Goal: Task Accomplishment & Management: Use online tool/utility

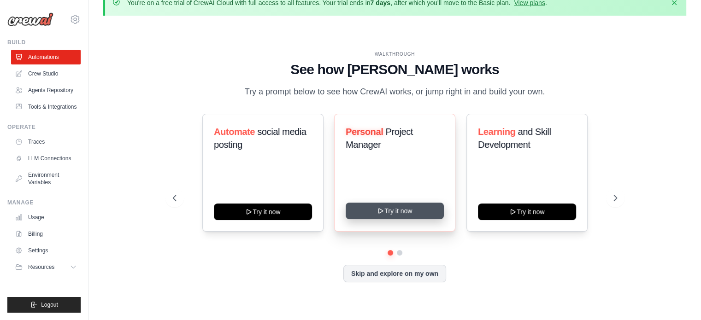
scroll to position [21, 0]
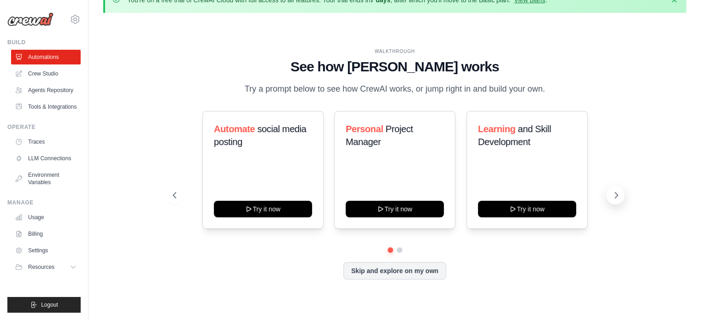
click at [612, 200] on icon at bounding box center [616, 195] width 9 height 9
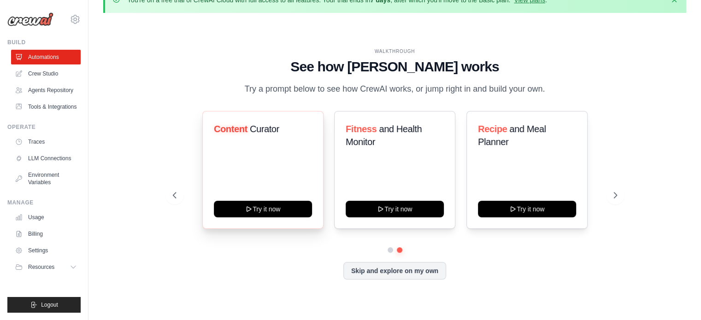
scroll to position [0, 0]
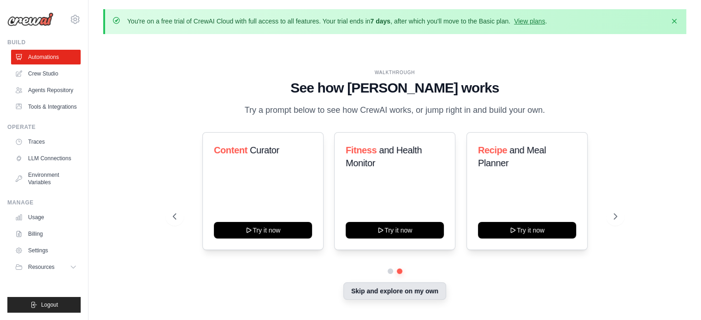
click at [385, 299] on button "Skip and explore on my own" at bounding box center [394, 292] width 103 height 18
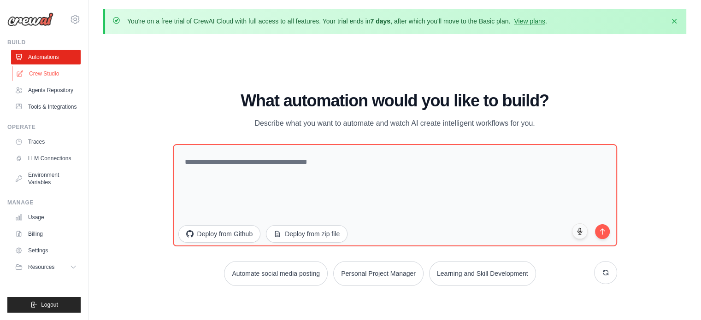
click at [46, 78] on link "Crew Studio" at bounding box center [47, 73] width 70 height 15
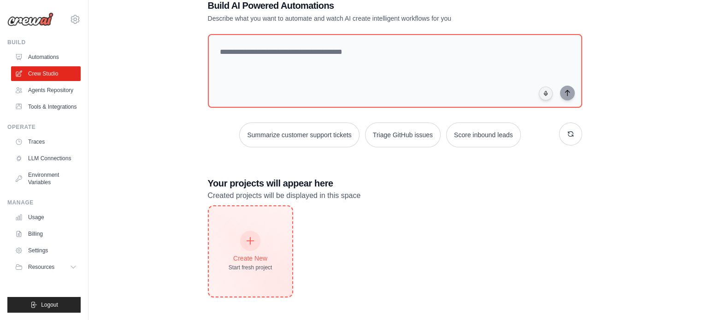
click at [248, 245] on div at bounding box center [250, 241] width 20 height 20
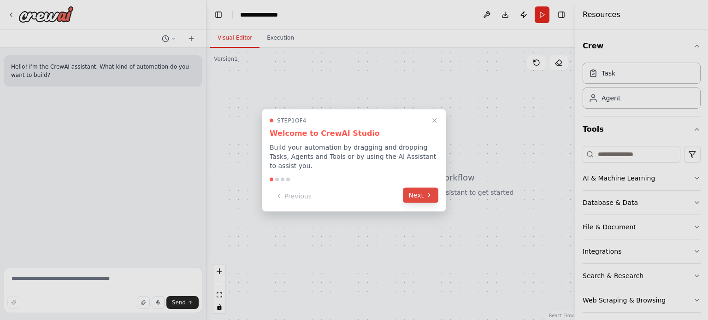
click at [419, 190] on button "Next" at bounding box center [420, 195] width 35 height 15
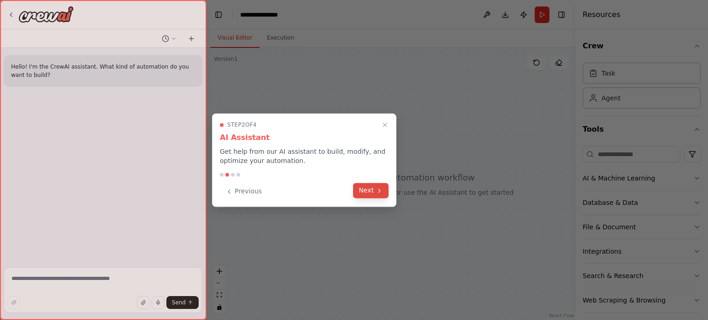
click at [360, 193] on button "Next" at bounding box center [370, 190] width 35 height 15
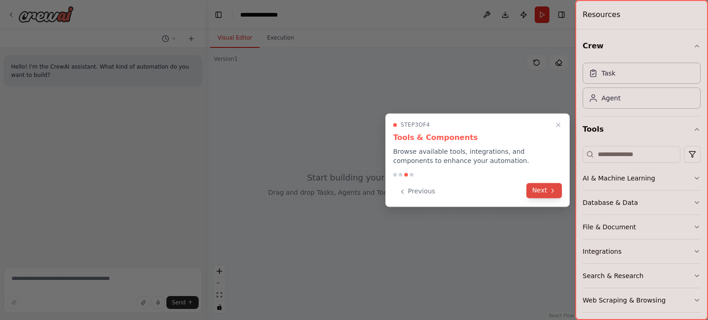
click at [546, 195] on button "Next" at bounding box center [543, 190] width 35 height 15
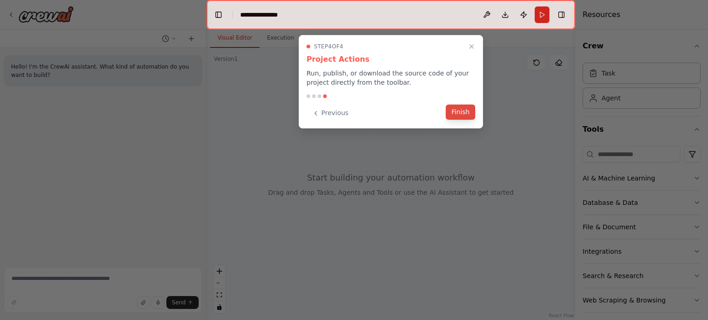
click at [454, 112] on button "Finish" at bounding box center [460, 112] width 29 height 15
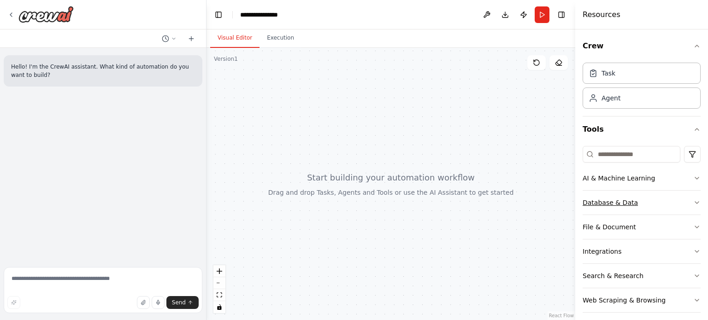
click at [691, 198] on button "Database & Data" at bounding box center [642, 203] width 118 height 24
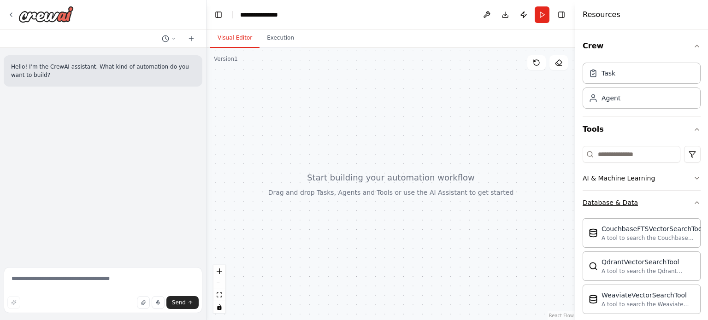
click at [690, 196] on button "Database & Data" at bounding box center [642, 203] width 118 height 24
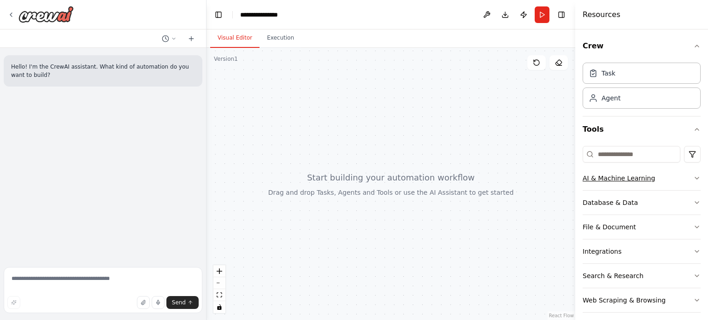
click at [693, 179] on icon "button" at bounding box center [696, 178] width 7 height 7
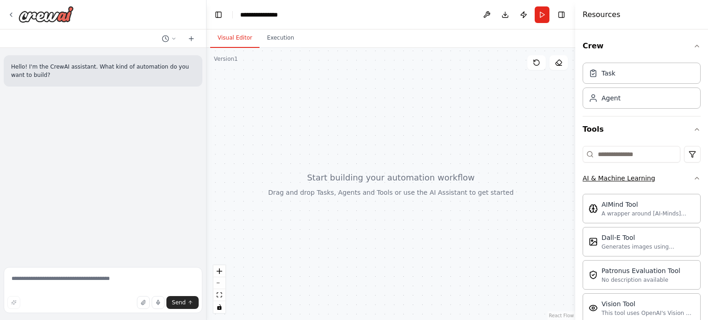
click at [693, 177] on icon "button" at bounding box center [696, 178] width 7 height 7
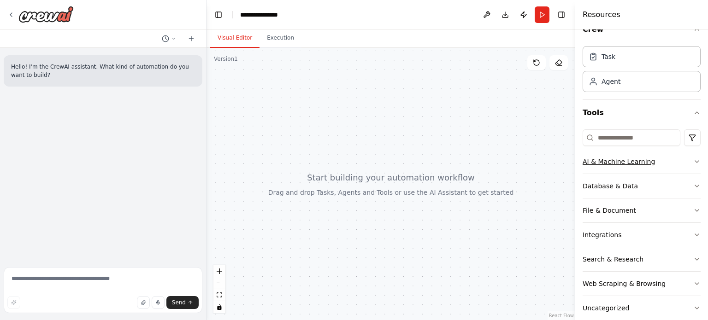
scroll to position [16, 0]
click at [612, 66] on div "Task" at bounding box center [642, 56] width 118 height 21
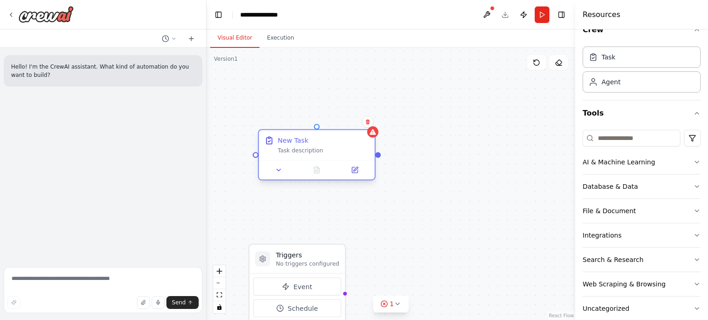
drag, startPoint x: 394, startPoint y: 179, endPoint x: 312, endPoint y: 147, distance: 88.4
click at [312, 147] on div "Task description" at bounding box center [322, 150] width 91 height 7
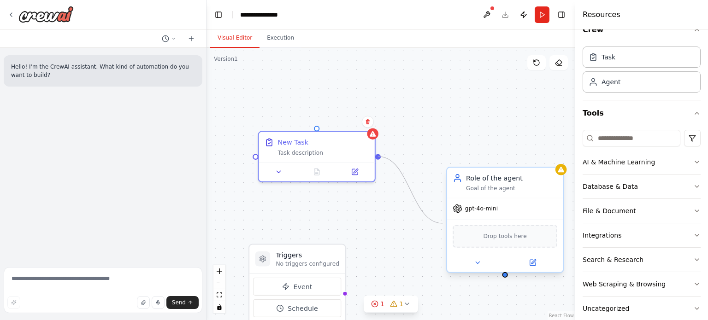
drag, startPoint x: 378, startPoint y: 154, endPoint x: 446, endPoint y: 224, distance: 97.1
click at [446, 224] on div "Triggers No triggers configured Event Schedule Manage New Task Task description…" at bounding box center [389, 186] width 377 height 278
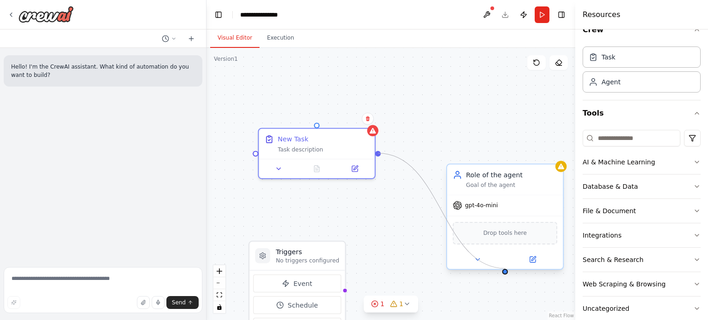
drag, startPoint x: 378, startPoint y: 156, endPoint x: 505, endPoint y: 269, distance: 170.1
click at [505, 269] on div "Triggers No triggers configured Event Schedule Manage New Task Task description…" at bounding box center [389, 182] width 377 height 278
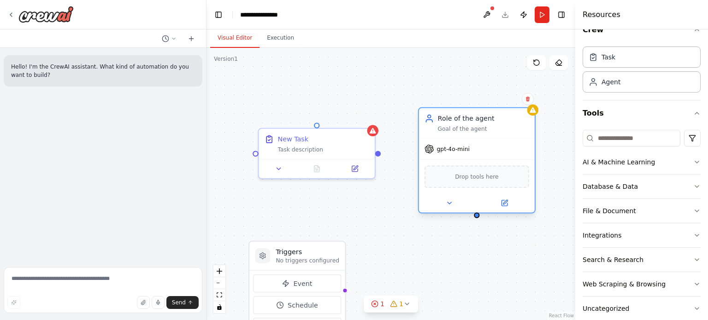
drag, startPoint x: 520, startPoint y: 189, endPoint x: 481, endPoint y: 125, distance: 74.7
click at [481, 125] on div "Goal of the agent" at bounding box center [483, 128] width 91 height 7
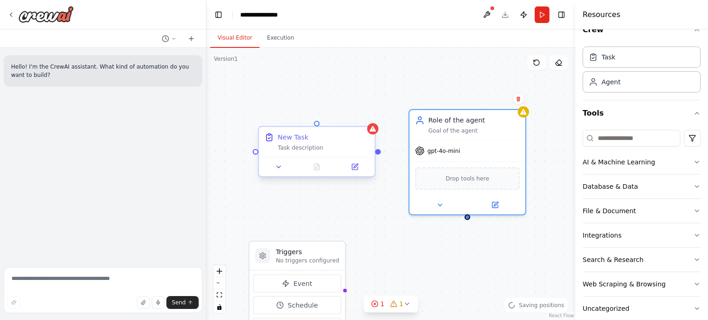
click at [367, 133] on div "New Task" at bounding box center [322, 137] width 91 height 9
drag, startPoint x: 379, startPoint y: 153, endPoint x: 432, endPoint y: 146, distance: 53.6
click at [432, 146] on div "Triggers No triggers configured Event Schedule Manage New Task Task description…" at bounding box center [389, 182] width 377 height 278
click at [604, 63] on div "Task" at bounding box center [642, 56] width 118 height 21
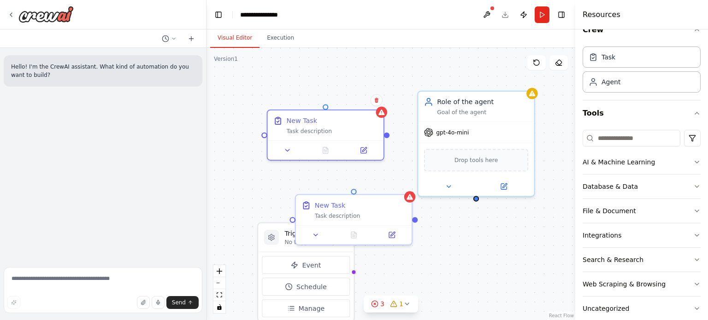
drag, startPoint x: 406, startPoint y: 241, endPoint x: 417, endPoint y: 231, distance: 15.0
click at [417, 231] on div "Triggers No triggers configured Event Schedule Manage New Task Task description…" at bounding box center [390, 184] width 369 height 272
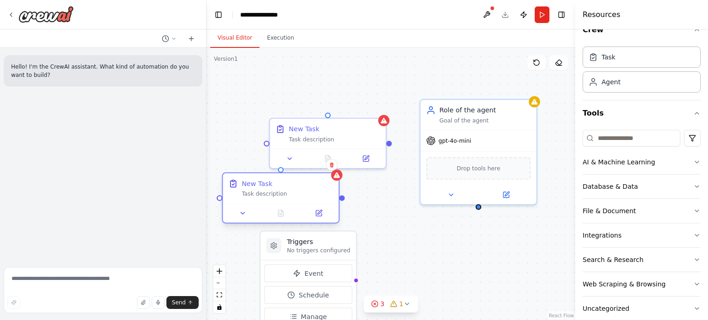
drag, startPoint x: 360, startPoint y: 218, endPoint x: 277, endPoint y: 193, distance: 86.0
click at [277, 193] on div "New Task Task description" at bounding box center [287, 188] width 91 height 19
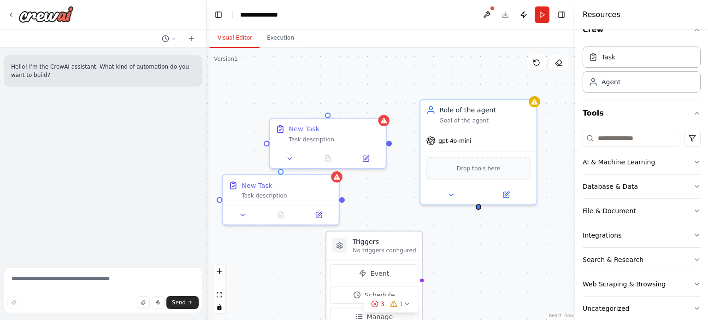
drag, startPoint x: 323, startPoint y: 242, endPoint x: 398, endPoint y: 245, distance: 75.6
click at [398, 245] on h3 "Triggers" at bounding box center [385, 241] width 64 height 9
drag, startPoint x: 400, startPoint y: 243, endPoint x: 450, endPoint y: 254, distance: 51.7
click at [450, 254] on div "Triggers No triggers configured Event Schedule Manage New Task Task description…" at bounding box center [390, 184] width 369 height 272
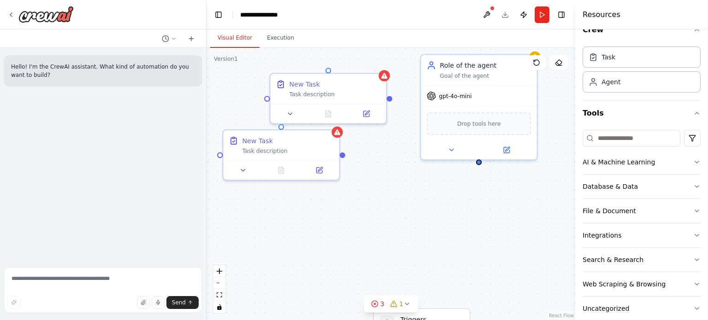
drag, startPoint x: 389, startPoint y: 244, endPoint x: 442, endPoint y: 327, distance: 98.2
click at [442, 320] on html "**********" at bounding box center [354, 160] width 708 height 320
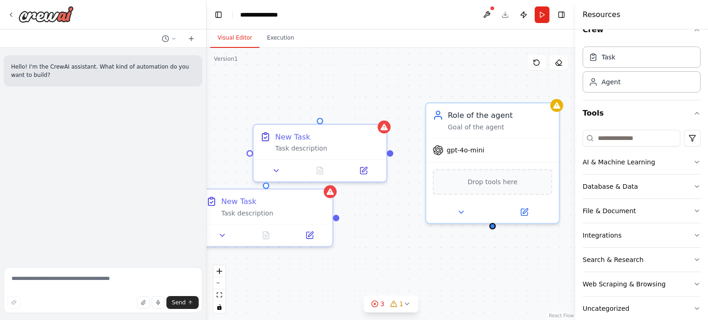
drag, startPoint x: 380, startPoint y: 125, endPoint x: 387, endPoint y: 236, distance: 111.8
click at [387, 236] on div "Triggers No triggers configured Event Schedule Manage New Task Task description…" at bounding box center [390, 184] width 369 height 272
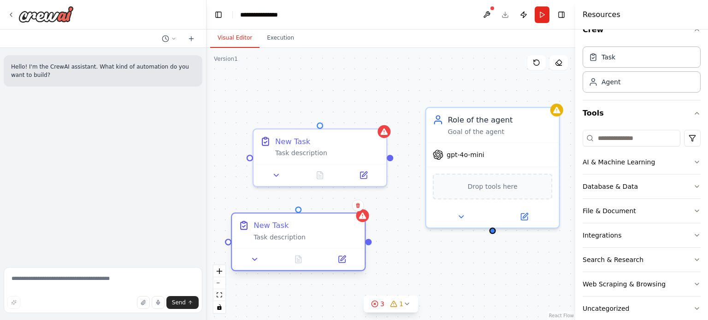
drag, startPoint x: 277, startPoint y: 210, endPoint x: 323, endPoint y: 243, distance: 56.5
click at [323, 243] on div "New Task Task description" at bounding box center [298, 231] width 133 height 35
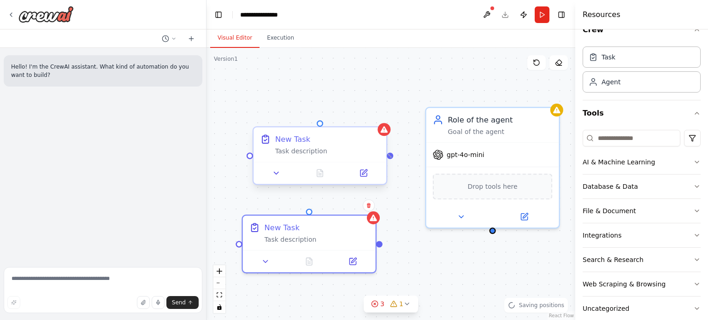
click at [389, 154] on div at bounding box center [390, 156] width 6 height 6
drag, startPoint x: 389, startPoint y: 154, endPoint x: 382, endPoint y: 244, distance: 89.8
click at [382, 244] on div "Triggers No triggers configured Event Schedule Manage New Task Task description…" at bounding box center [390, 184] width 369 height 272
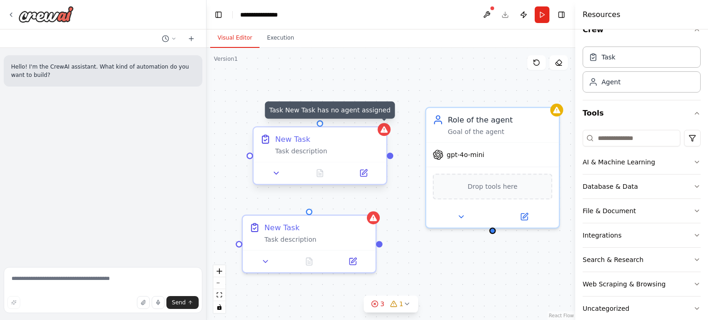
click at [384, 130] on icon at bounding box center [384, 129] width 7 height 6
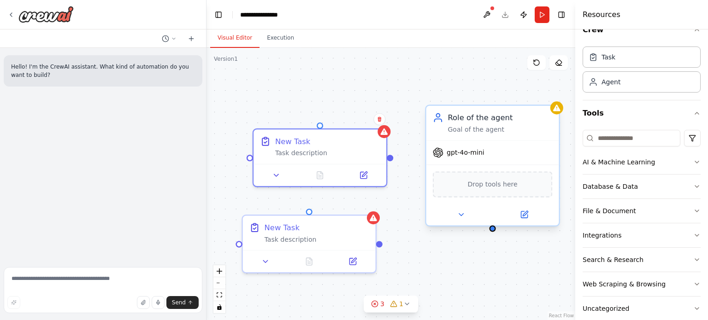
click at [517, 150] on div "gpt-4o-mini" at bounding box center [492, 153] width 133 height 24
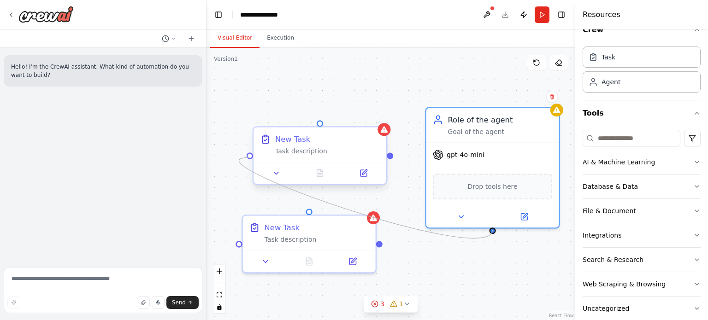
drag, startPoint x: 492, startPoint y: 233, endPoint x: 247, endPoint y: 158, distance: 256.3
click at [247, 158] on div "Triggers No triggers configured Event Schedule Manage New Task Task description…" at bounding box center [390, 184] width 369 height 272
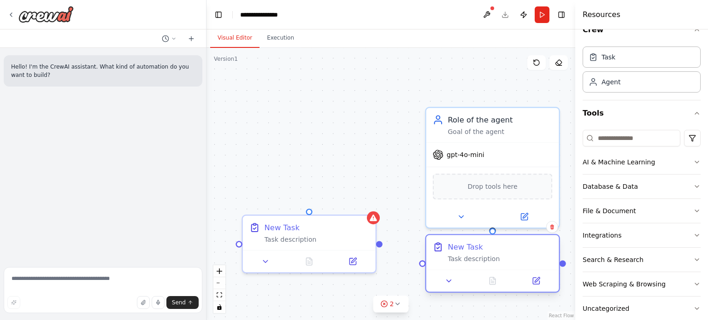
drag, startPoint x: 332, startPoint y: 146, endPoint x: 514, endPoint y: 261, distance: 215.5
click at [514, 261] on div "New Task Task description" at bounding box center [500, 253] width 105 height 22
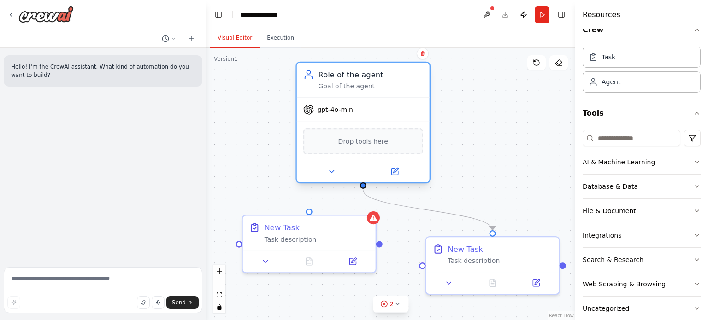
drag, startPoint x: 511, startPoint y: 143, endPoint x: 381, endPoint y: 97, distance: 138.3
click at [381, 98] on div "gpt-4o-mini" at bounding box center [363, 110] width 133 height 24
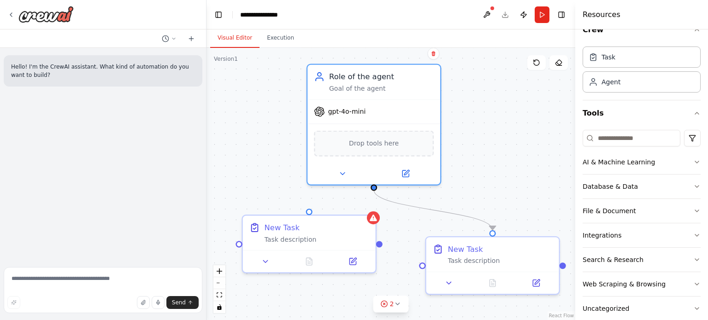
click at [494, 132] on div ".deletable-edge-delete-btn { width: 20px; height: 20px; border: 0px solid #ffff…" at bounding box center [390, 184] width 369 height 272
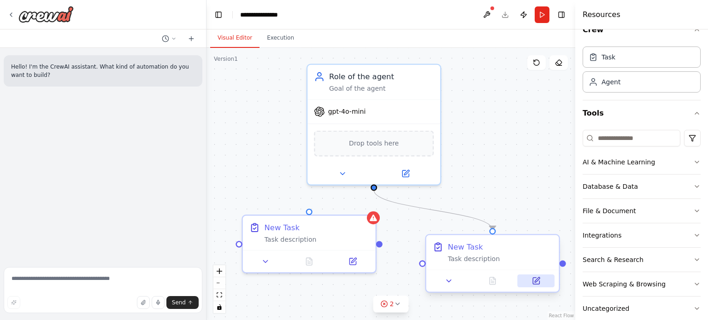
click at [538, 284] on icon at bounding box center [536, 281] width 6 height 6
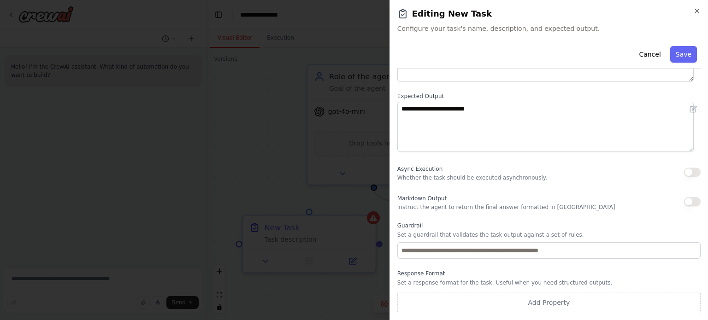
scroll to position [0, 0]
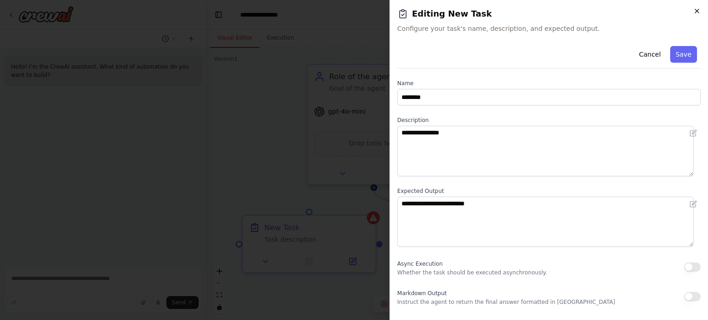
click at [697, 14] on icon "button" at bounding box center [696, 10] width 7 height 7
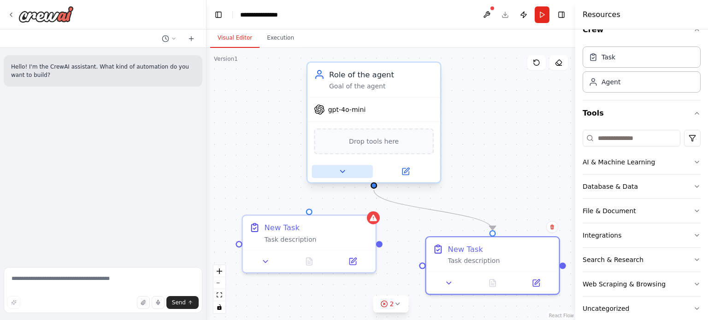
click at [339, 168] on icon at bounding box center [342, 171] width 9 height 9
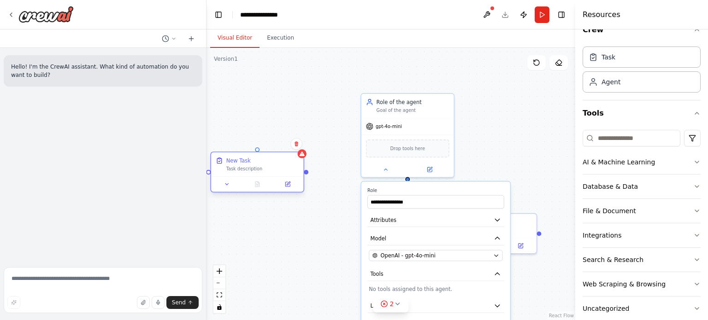
drag, startPoint x: 356, startPoint y: 210, endPoint x: 248, endPoint y: 163, distance: 117.9
click at [248, 163] on div "New Task Task description" at bounding box center [262, 164] width 73 height 15
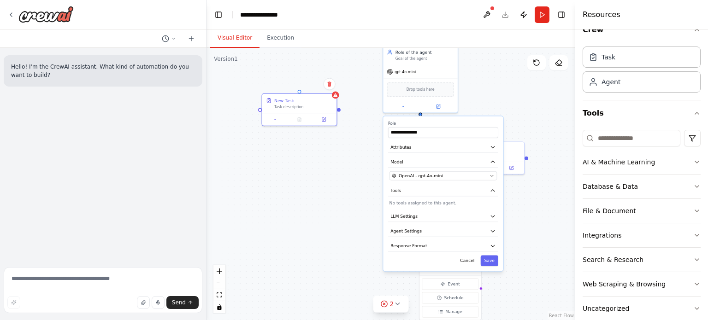
drag, startPoint x: 509, startPoint y: 123, endPoint x: 501, endPoint y: 69, distance: 54.4
click at [501, 69] on div ".deletable-edge-delete-btn { width: 20px; height: 20px; border: 0px solid #ffff…" at bounding box center [390, 184] width 369 height 272
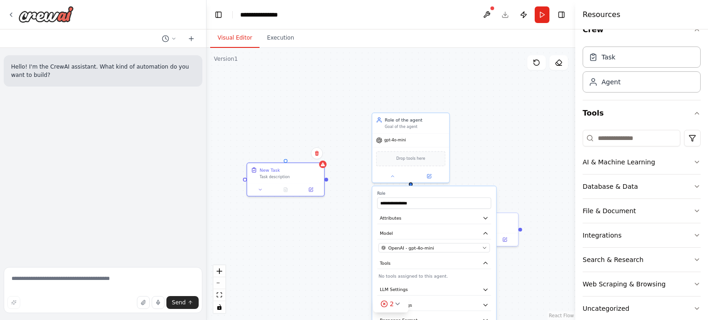
drag, startPoint x: 534, startPoint y: 109, endPoint x: 528, endPoint y: 186, distance: 77.7
click at [528, 186] on div ".deletable-edge-delete-btn { width: 20px; height: 20px; border: 0px solid #ffff…" at bounding box center [390, 184] width 369 height 272
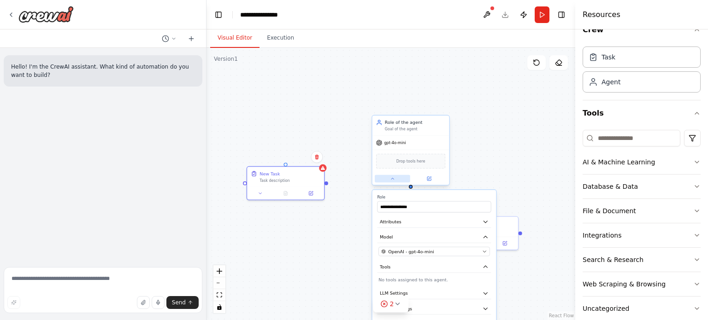
click at [391, 182] on div at bounding box center [410, 178] width 77 height 12
click at [388, 177] on button at bounding box center [392, 178] width 35 height 7
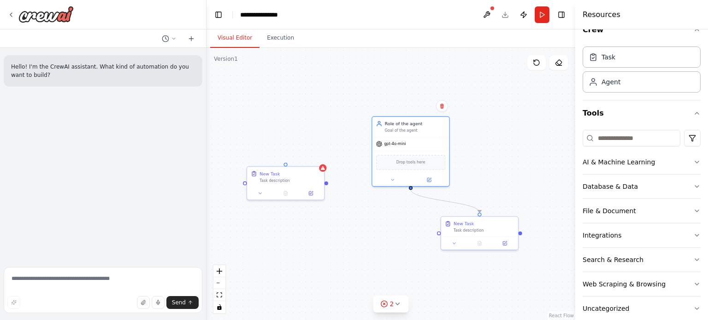
click at [480, 162] on div ".deletable-edge-delete-btn { width: 20px; height: 20px; border: 0px solid #ffff…" at bounding box center [390, 184] width 369 height 272
click at [497, 180] on div ".deletable-edge-delete-btn { width: 20px; height: 20px; border: 0px solid #ffff…" at bounding box center [390, 184] width 369 height 272
click at [504, 243] on icon at bounding box center [505, 243] width 4 height 4
